Goal: Use online tool/utility: Utilize a website feature to perform a specific function

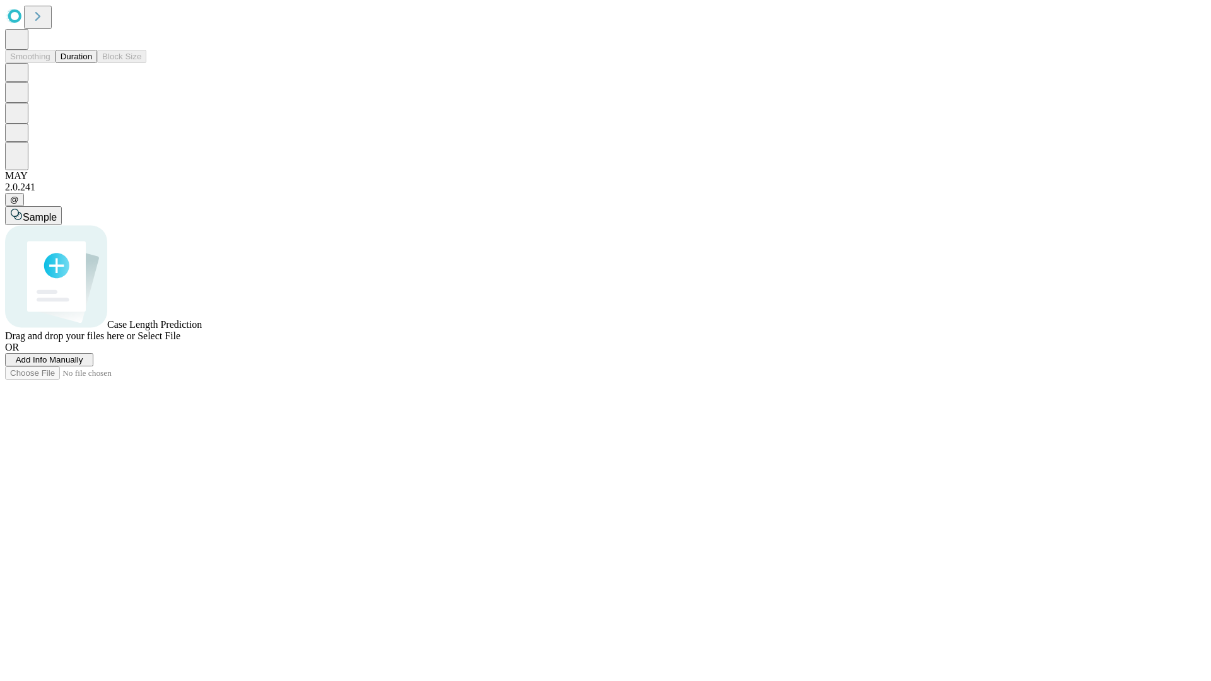
click at [92, 63] on button "Duration" at bounding box center [76, 56] width 42 height 13
click at [83, 365] on span "Add Info Manually" at bounding box center [49, 359] width 67 height 9
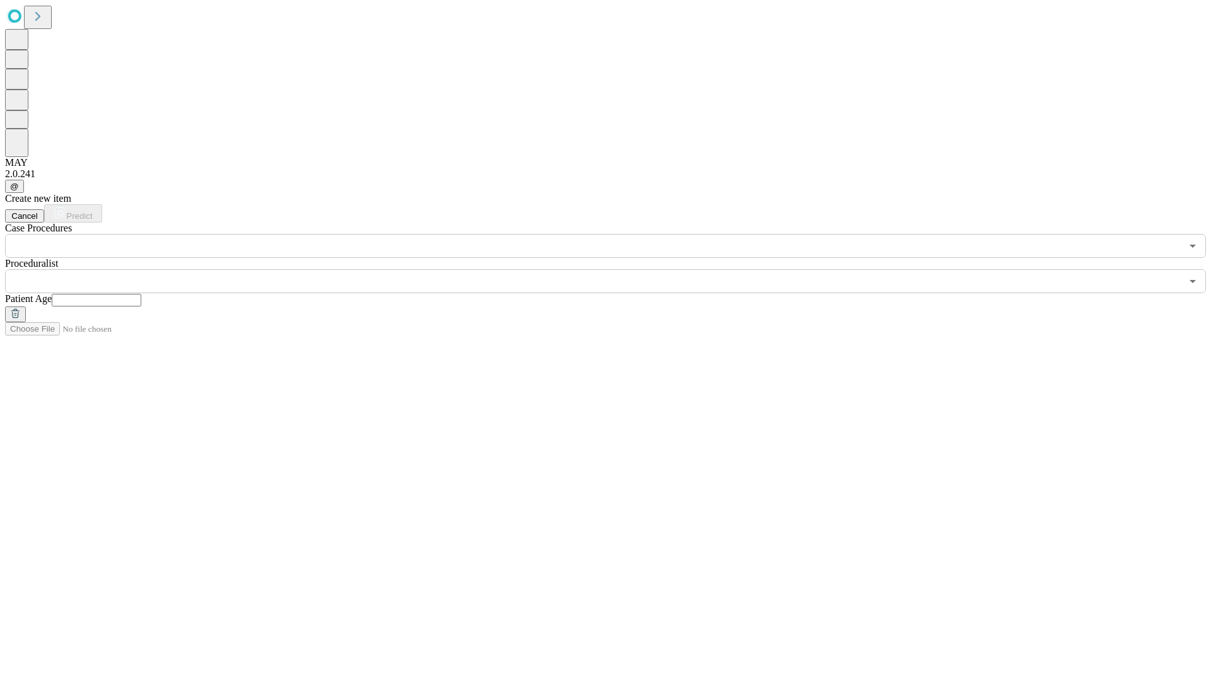
click at [141, 294] on input "text" at bounding box center [97, 300] width 90 height 13
type input "**"
click at [614, 269] on input "text" at bounding box center [593, 281] width 1176 height 24
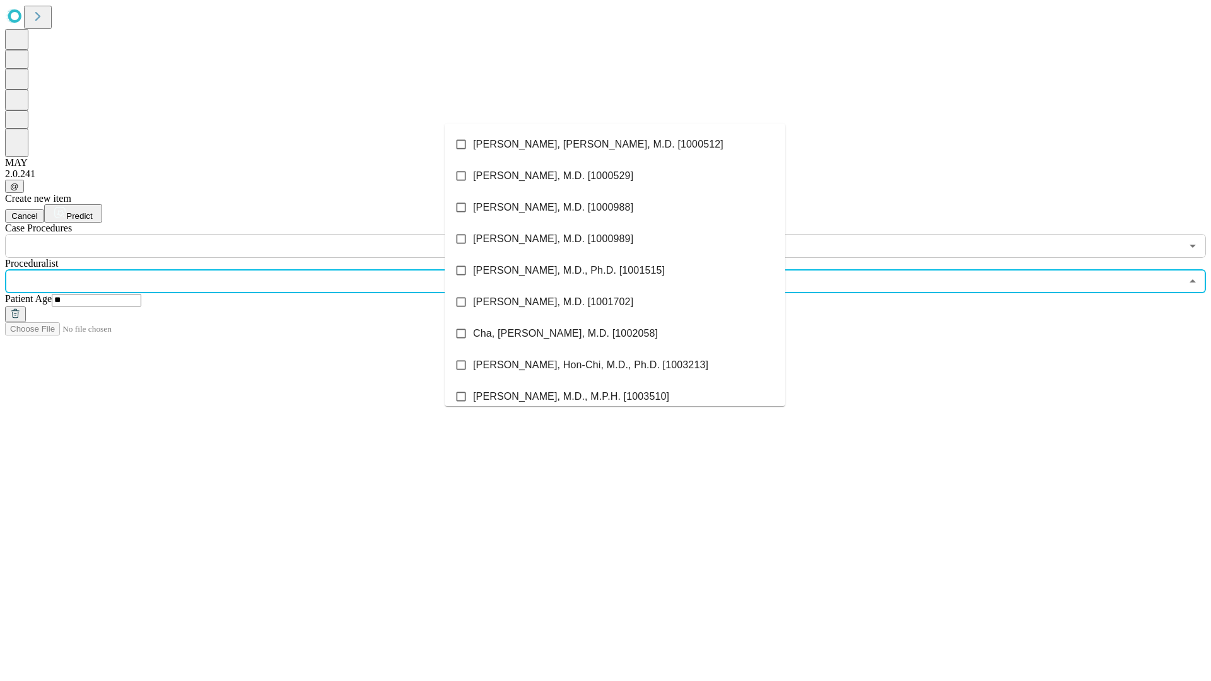
click at [615, 144] on li "[PERSON_NAME], [PERSON_NAME], M.D. [1000512]" at bounding box center [615, 145] width 341 height 32
click at [265, 234] on input "text" at bounding box center [593, 246] width 1176 height 24
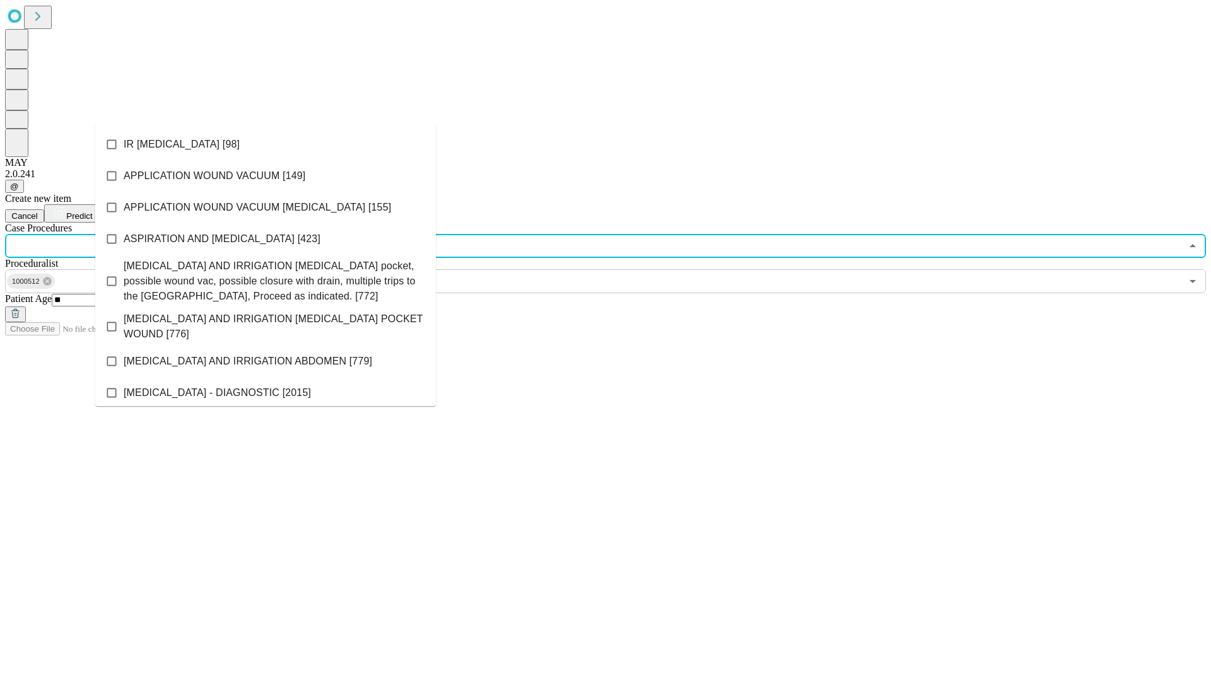
click at [265, 144] on li "IR [MEDICAL_DATA] [98]" at bounding box center [265, 145] width 341 height 32
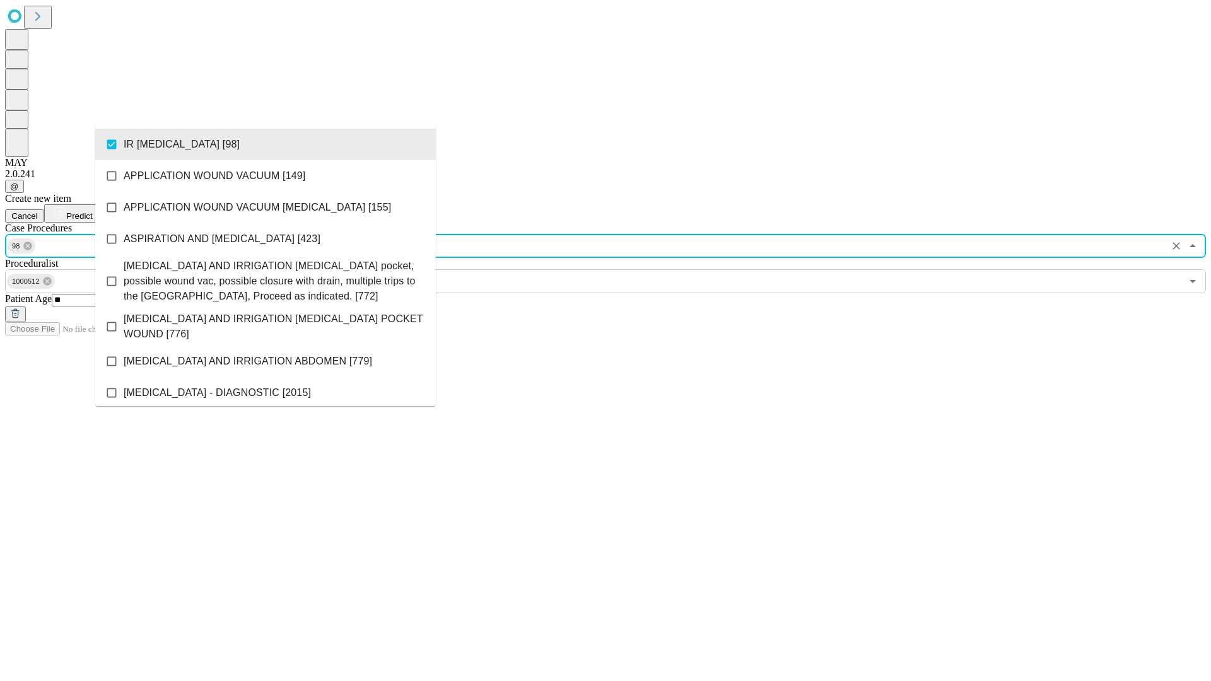
click at [92, 211] on span "Predict" at bounding box center [79, 215] width 26 height 9
